Goal: Task Accomplishment & Management: Use online tool/utility

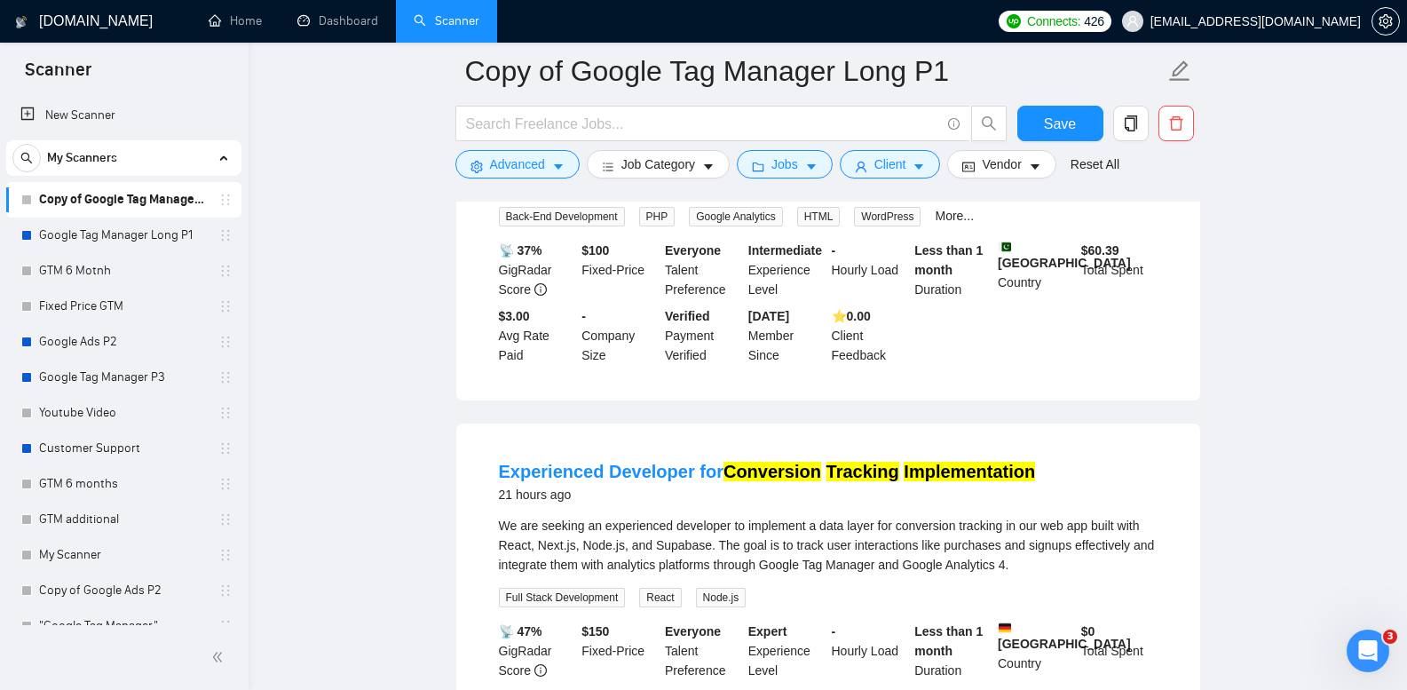
scroll to position [3196, 0]
click at [140, 238] on link "Google Tag Manager Long P1" at bounding box center [123, 235] width 169 height 36
click at [140, 237] on link "Google Tag Manager Long P1" at bounding box center [123, 235] width 169 height 36
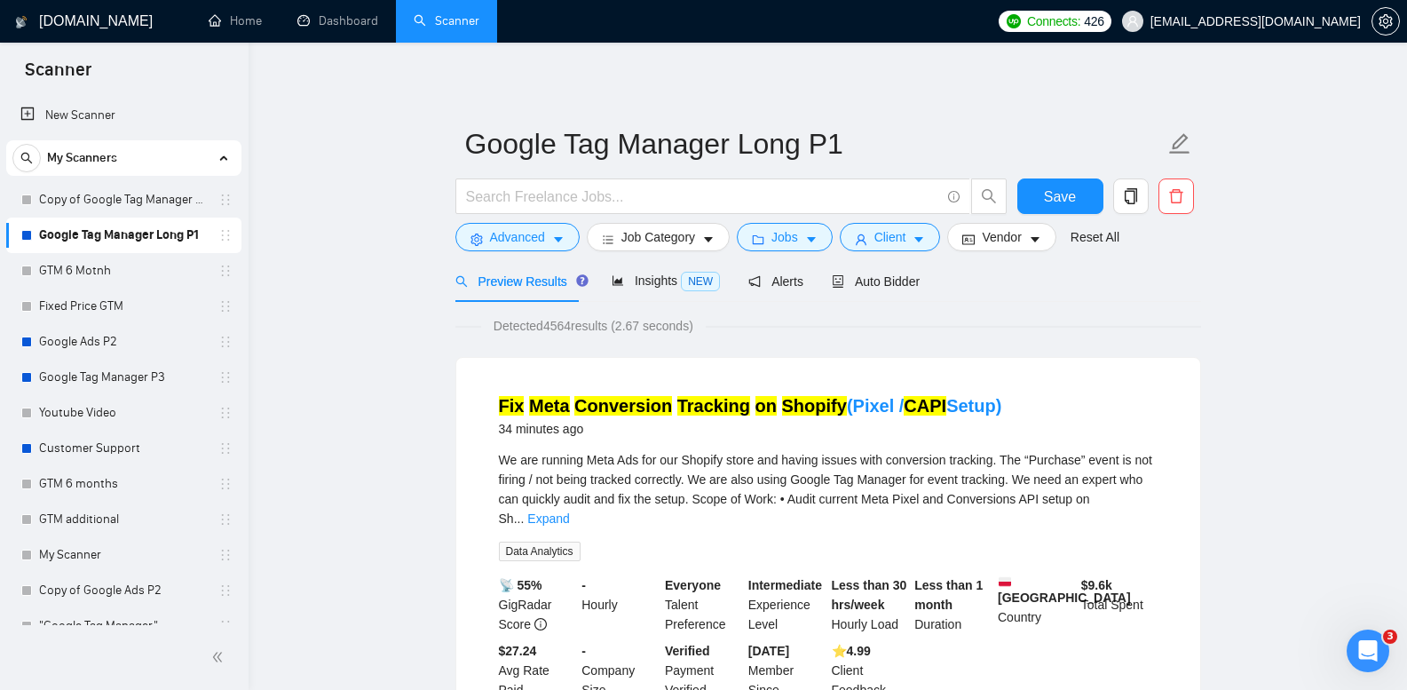
click at [177, 211] on link "Copy of Google Tag Manager Long P1" at bounding box center [123, 200] width 169 height 36
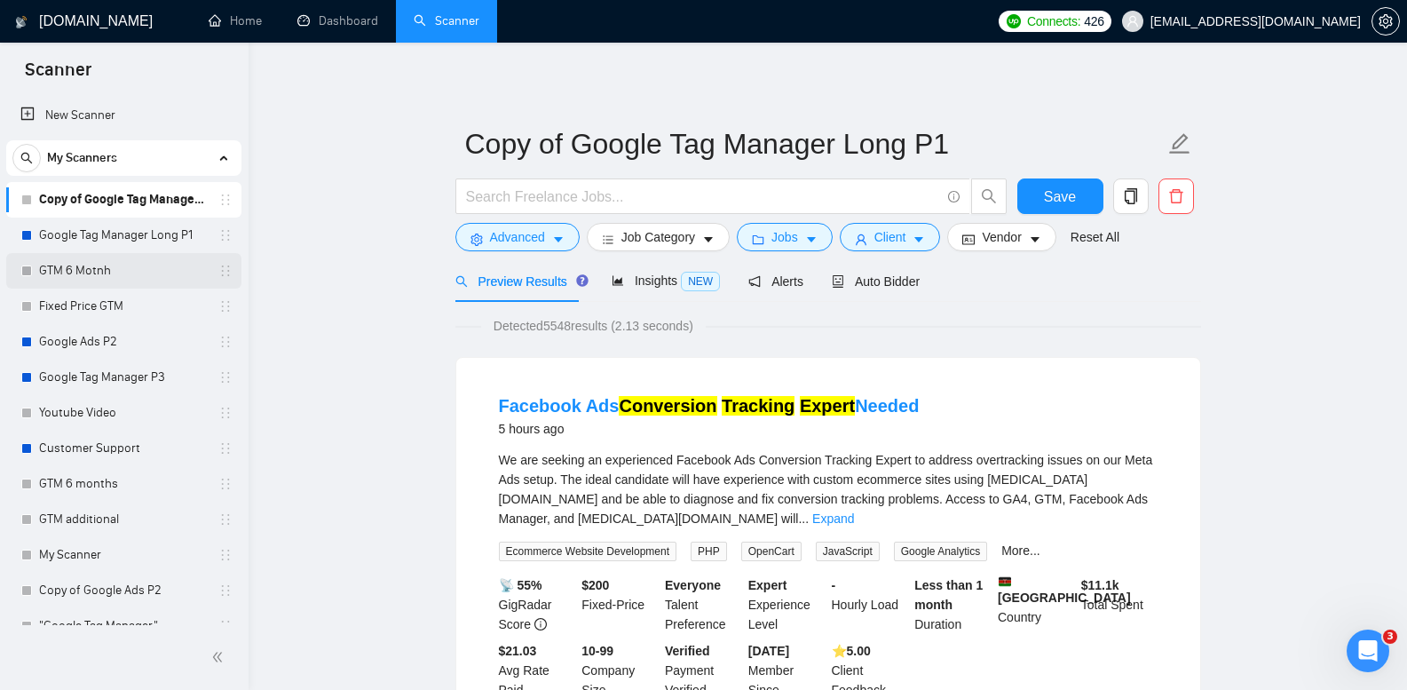
click at [80, 273] on link "GTM 6 Motnh" at bounding box center [123, 271] width 169 height 36
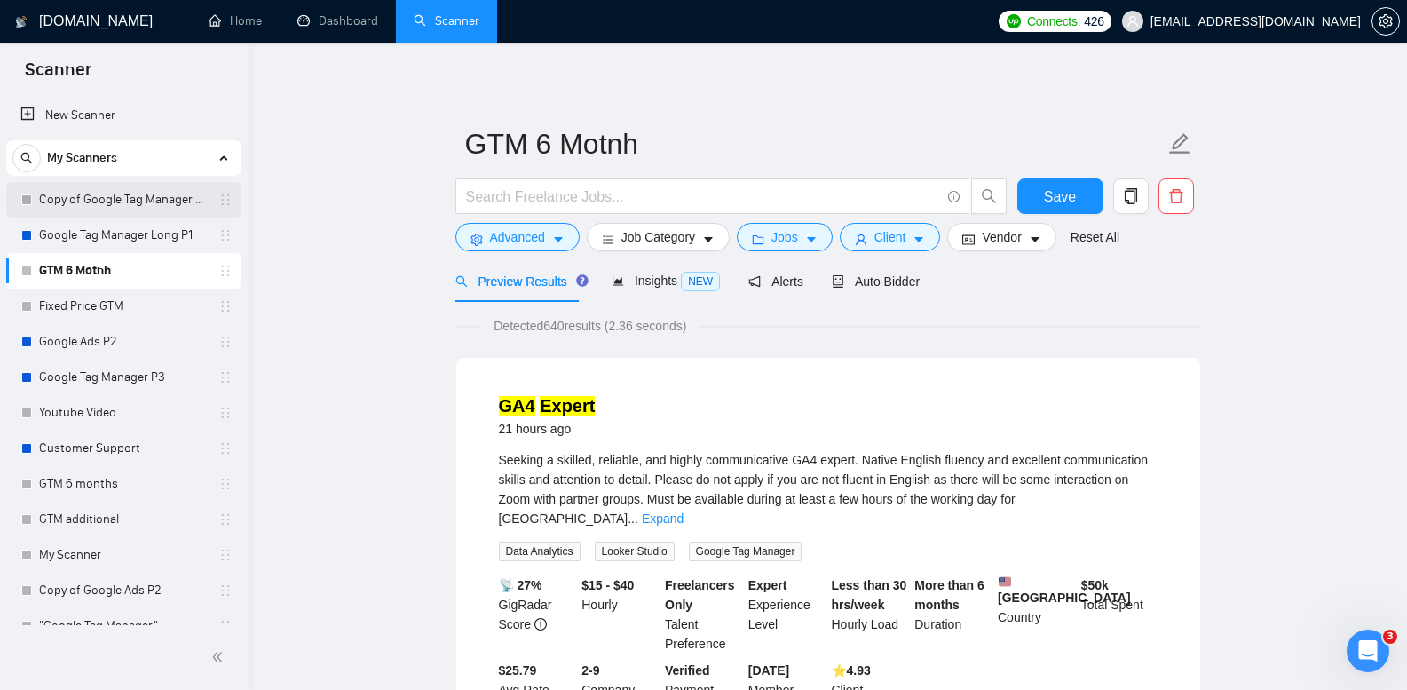
click at [167, 206] on link "Copy of Google Tag Manager Long P1" at bounding box center [123, 200] width 169 height 36
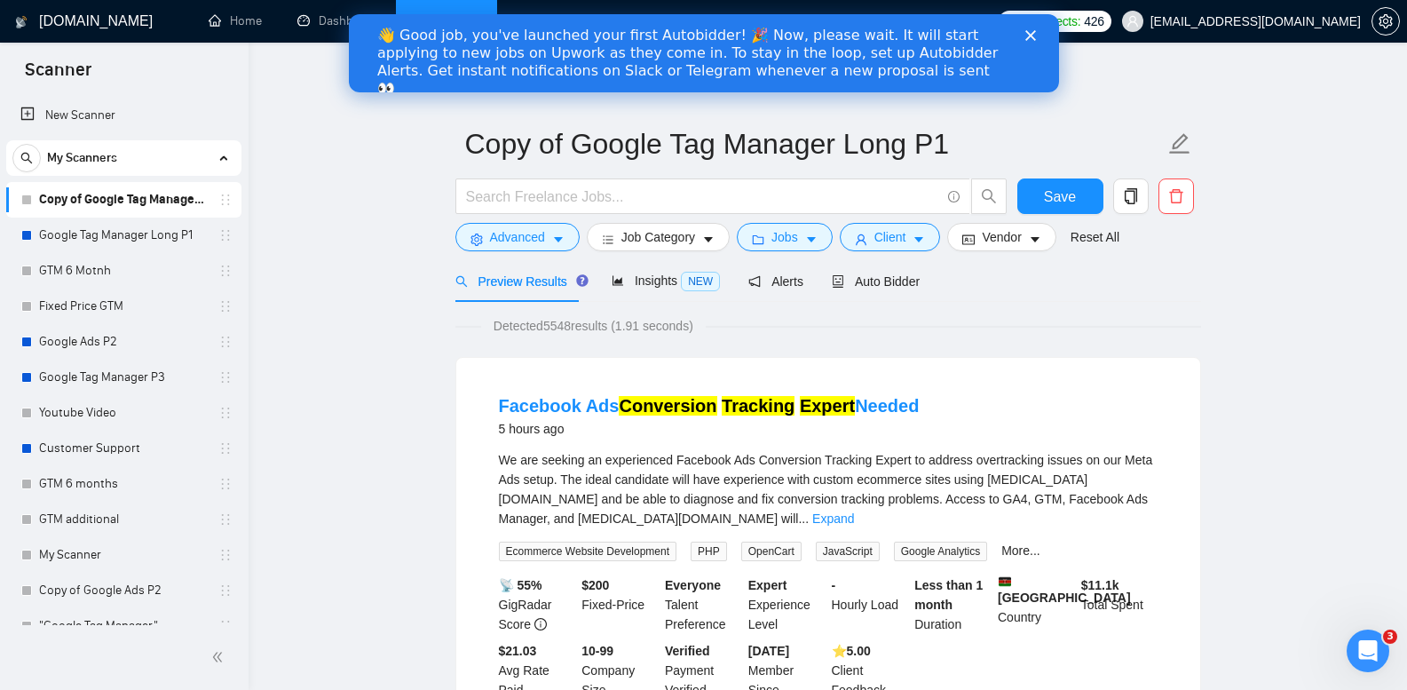
click at [607, 60] on div "👋 Good job, you've launched your first Autobidder! 🎉 Now, please wait. It will …" at bounding box center [688, 62] width 625 height 71
click at [158, 226] on link "Google Tag Manager Long P1" at bounding box center [123, 235] width 169 height 36
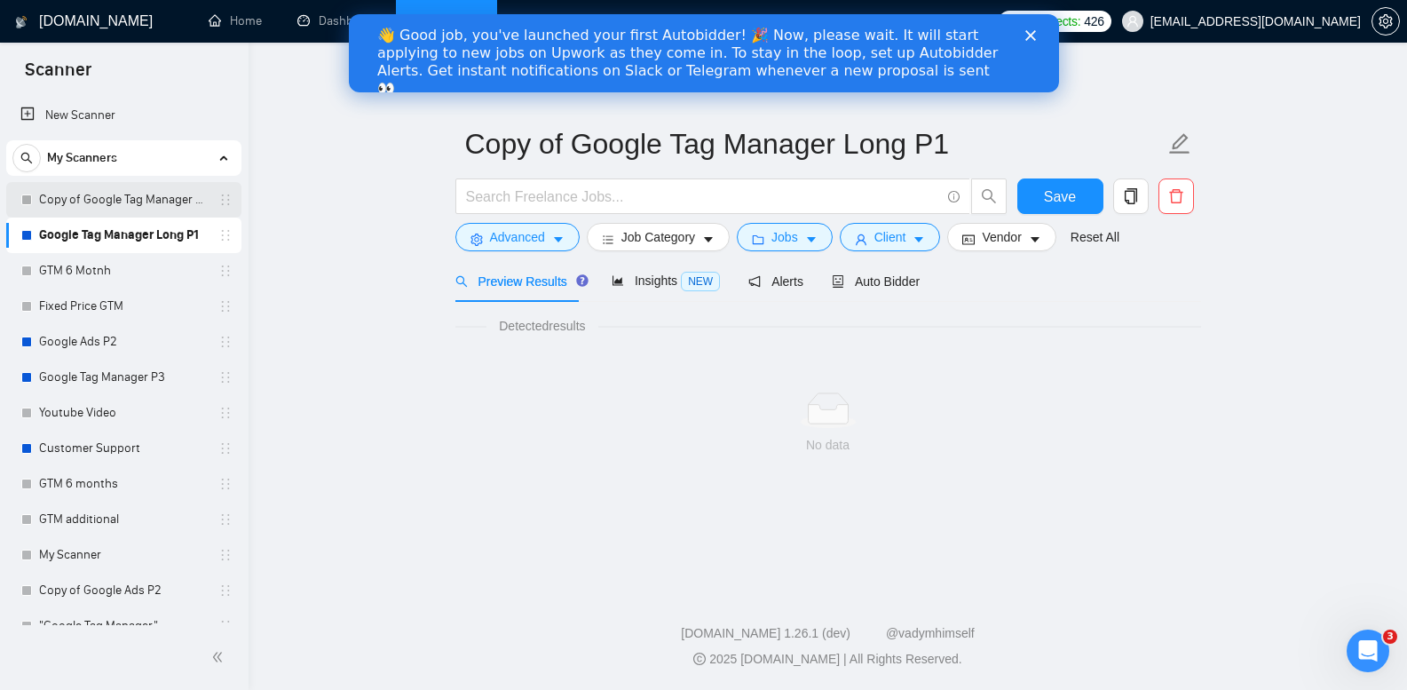
click at [165, 199] on link "Copy of Google Tag Manager Long P1" at bounding box center [123, 200] width 169 height 36
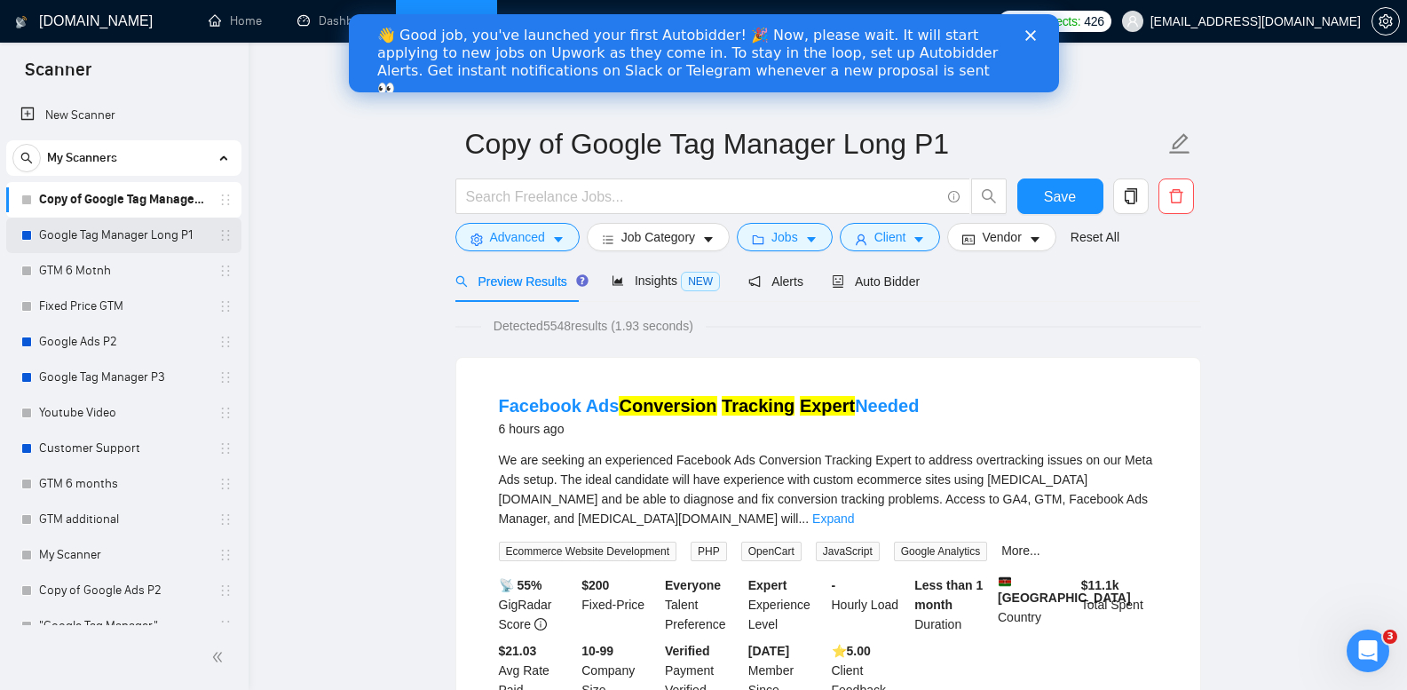
click at [90, 240] on link "Google Tag Manager Long P1" at bounding box center [123, 235] width 169 height 36
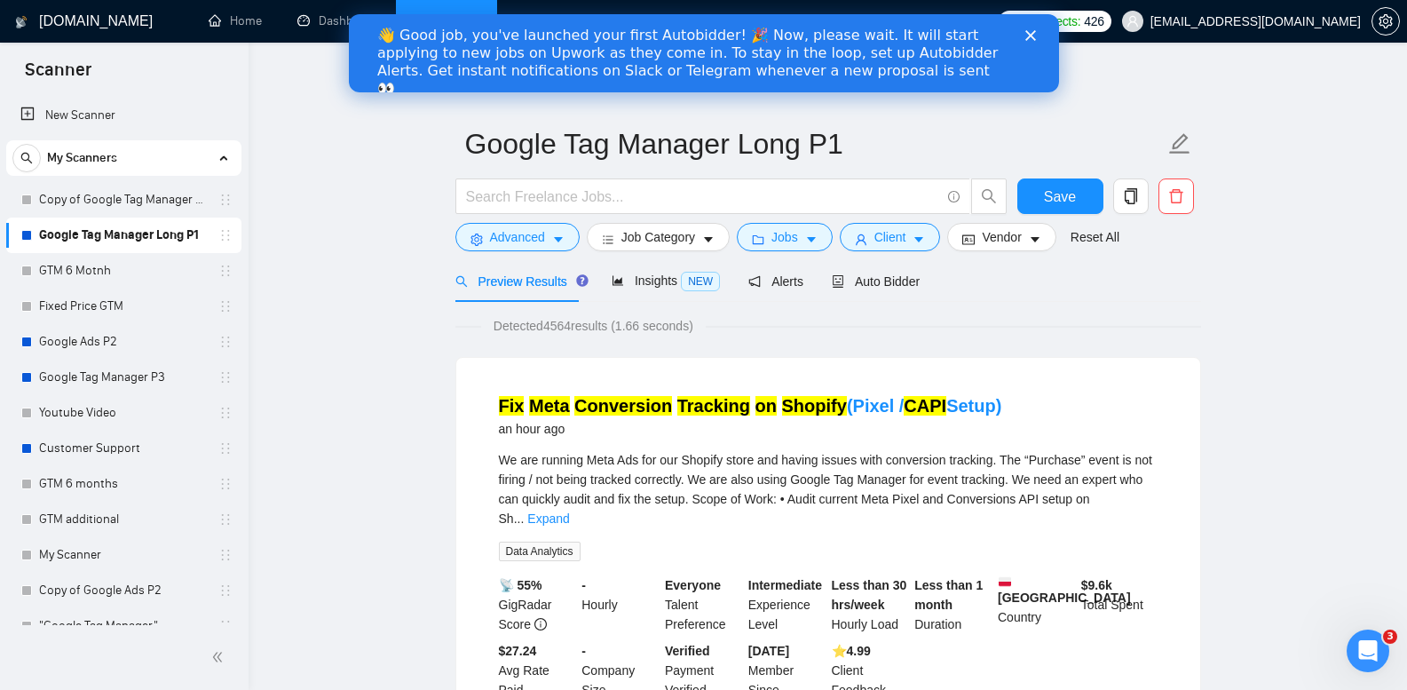
click at [1025, 35] on icon "Close" at bounding box center [1029, 35] width 11 height 11
